Goal: Find specific page/section

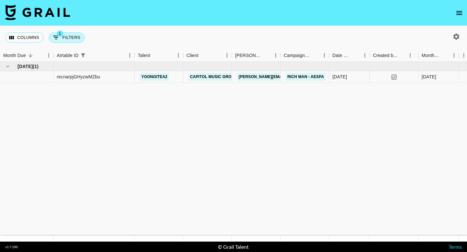
click at [78, 41] on button "1 Filters" at bounding box center [67, 37] width 36 height 10
select select "airtableId"
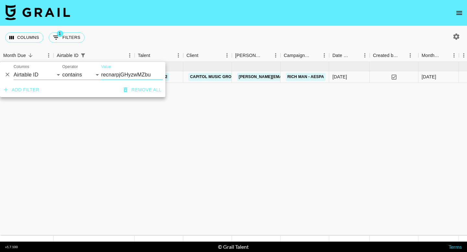
click at [123, 77] on input "recnarpjGHyzwMZbu" at bounding box center [132, 75] width 62 height 10
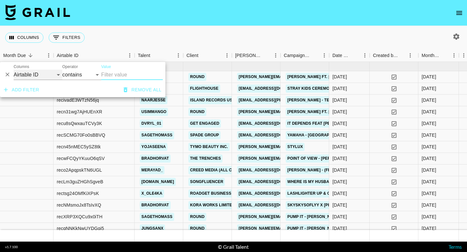
click at [48, 74] on select "Grail Platform ID Airtable ID Talent Manager Client [PERSON_NAME] Campaign (Typ…" at bounding box center [38, 75] width 49 height 10
select select "talentName"
click at [14, 70] on select "Grail Platform ID Airtable ID Talent Manager Client [PERSON_NAME] Campaign (Typ…" at bounding box center [38, 75] width 49 height 10
click at [114, 75] on input "Value" at bounding box center [132, 75] width 62 height 10
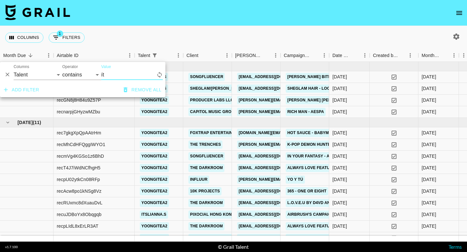
type input "its"
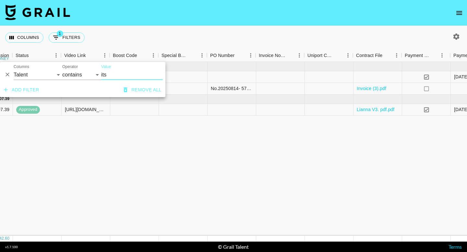
scroll to position [0, 682]
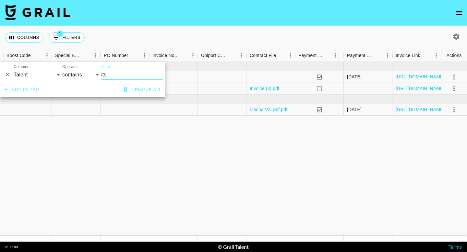
drag, startPoint x: 110, startPoint y: 78, endPoint x: 98, endPoint y: 78, distance: 12.0
click at [98, 78] on div "And Or Columns Grail Platform ID Airtable ID Talent Manager Client [PERSON_NAME…" at bounding box center [82, 72] width 165 height 21
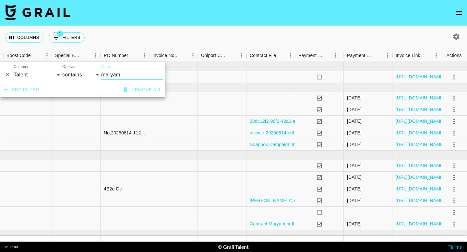
type input "maryam"
click at [8, 73] on icon "Delete" at bounding box center [7, 74] width 6 height 6
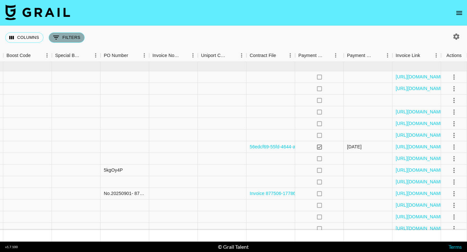
click at [75, 40] on button "0 Filters" at bounding box center [67, 37] width 36 height 10
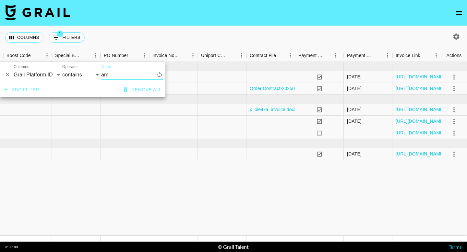
type input "a"
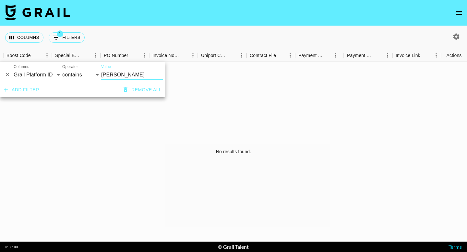
type input "[PERSON_NAME]"
click at [47, 76] on select "Grail Platform ID Airtable ID Talent Manager Client [PERSON_NAME] Campaign (Typ…" at bounding box center [38, 75] width 49 height 10
select select "talentName"
click at [14, 70] on select "Grail Platform ID Airtable ID Talent Manager Client [PERSON_NAME] Campaign (Typ…" at bounding box center [38, 75] width 49 height 10
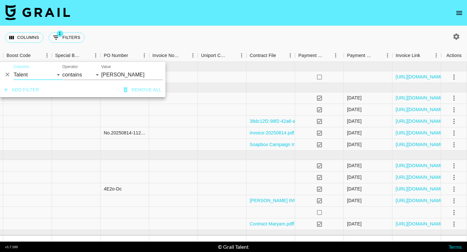
click at [119, 73] on input "[PERSON_NAME]" at bounding box center [132, 75] width 62 height 10
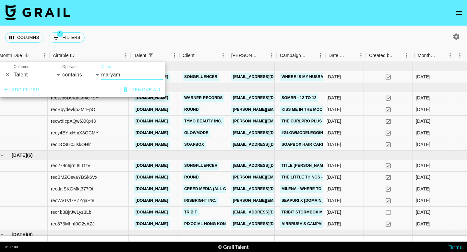
scroll to position [0, 0]
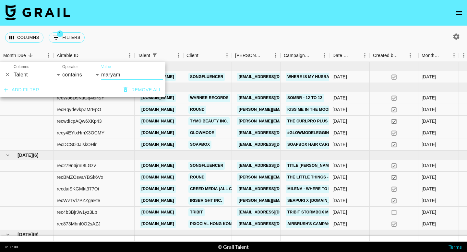
type input "maryam"
drag, startPoint x: 115, startPoint y: 133, endPoint x: 51, endPoint y: 133, distance: 64.2
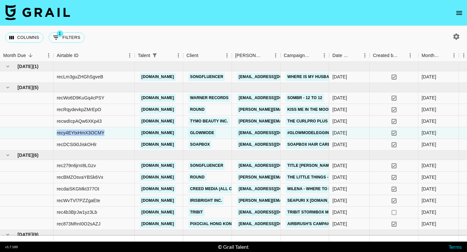
copy div "recy4EYtxHmX3OCMY"
